Goal: Information Seeking & Learning: Learn about a topic

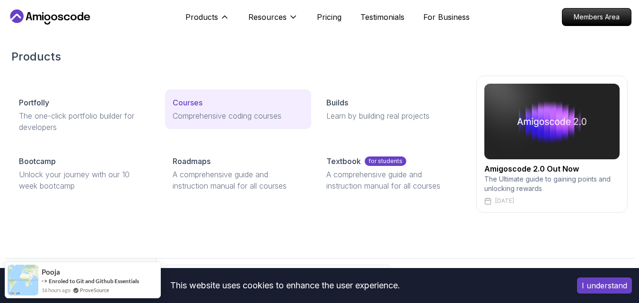
click at [215, 121] on link "Courses Comprehensive coding courses" at bounding box center [238, 109] width 146 height 40
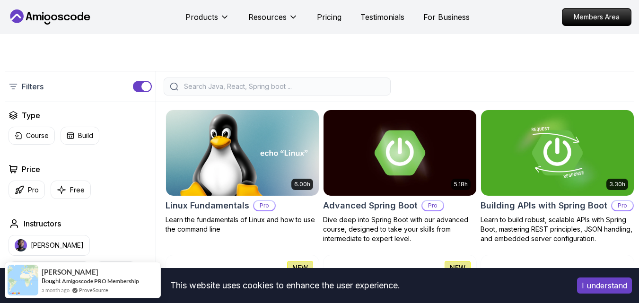
scroll to position [192, 0]
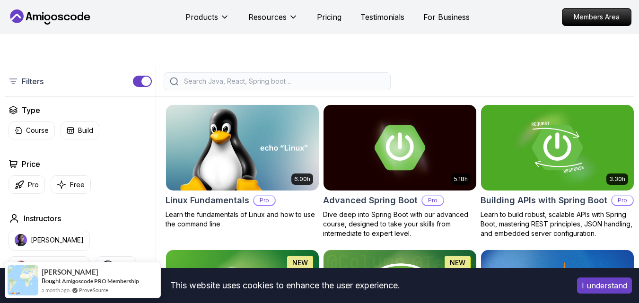
click at [199, 86] on input "search" at bounding box center [283, 81] width 202 height 9
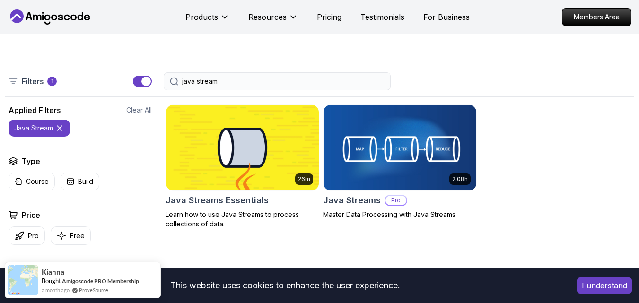
type input "java stream"
click at [206, 151] on img at bounding box center [242, 148] width 160 height 90
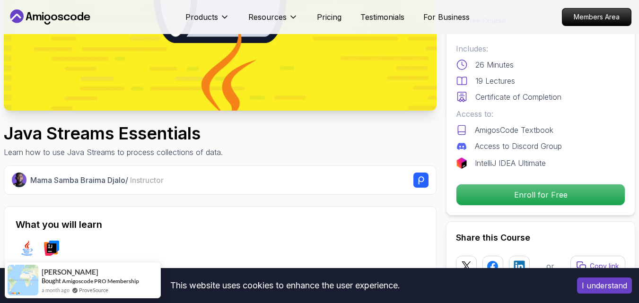
scroll to position [189, 0]
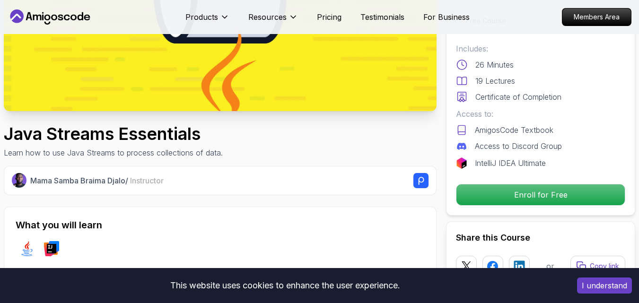
click at [201, 142] on h1 "Java Streams Essentials" at bounding box center [113, 133] width 219 height 19
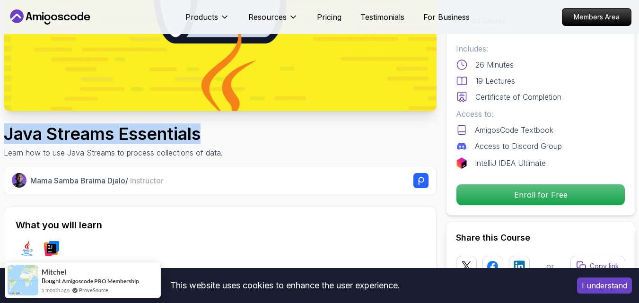
drag, startPoint x: 203, startPoint y: 139, endPoint x: 8, endPoint y: 136, distance: 194.8
click at [8, 136] on h1 "Java Streams Essentials" at bounding box center [113, 133] width 219 height 19
copy h1 "Java Streams Essentials"
